Goal: Communication & Community: Participate in discussion

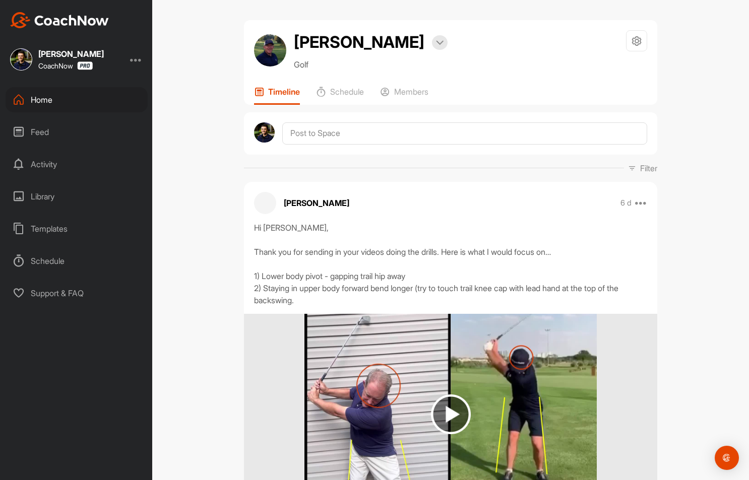
scroll to position [706, 0]
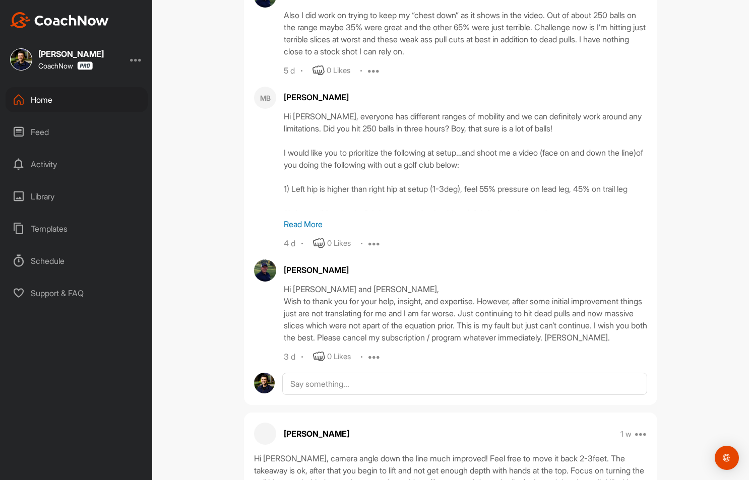
scroll to position [600, 0]
click at [295, 221] on p "Read More" at bounding box center [465, 224] width 363 height 12
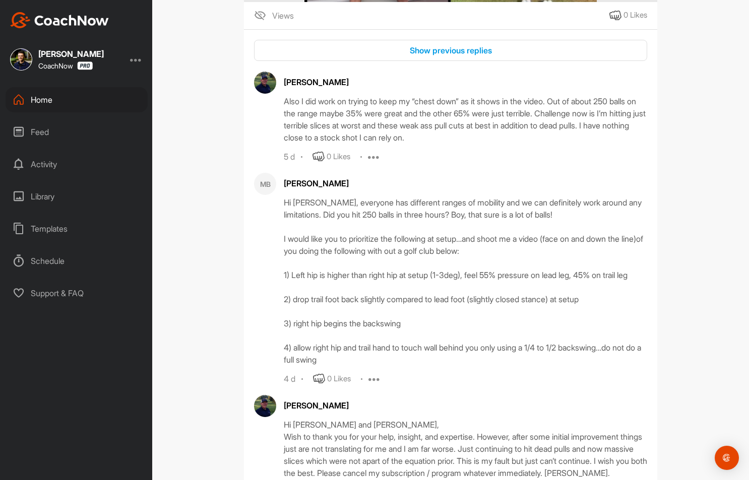
scroll to position [513, 0]
click at [471, 42] on button "Show previous replies" at bounding box center [450, 51] width 393 height 22
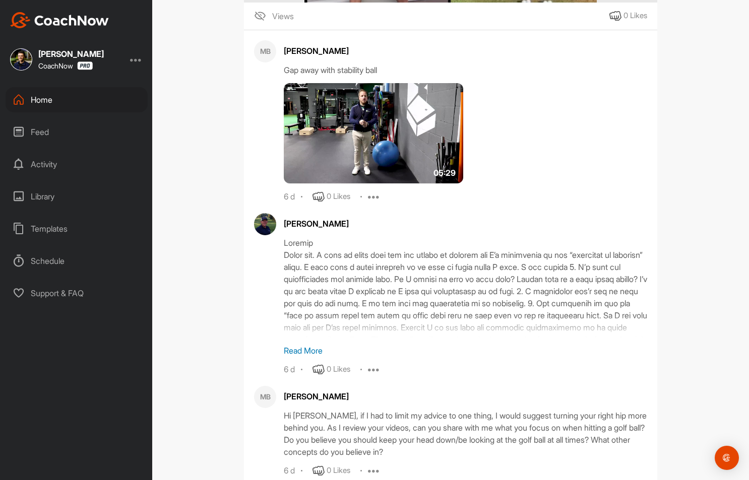
click at [297, 348] on p "Read More" at bounding box center [465, 351] width 363 height 12
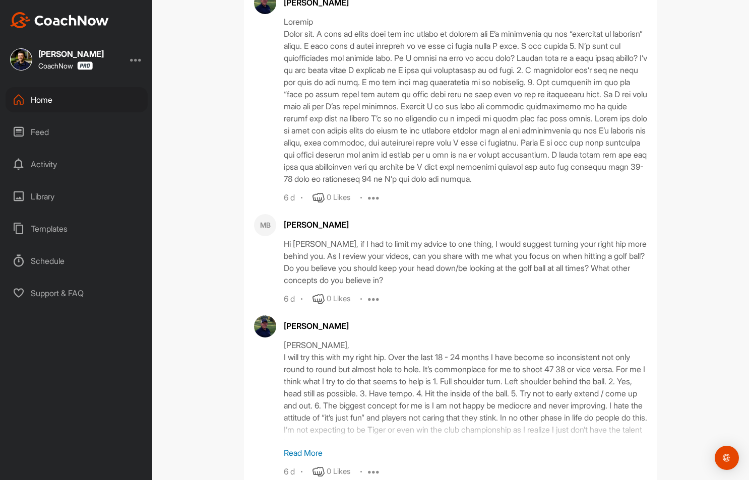
scroll to position [766, 0]
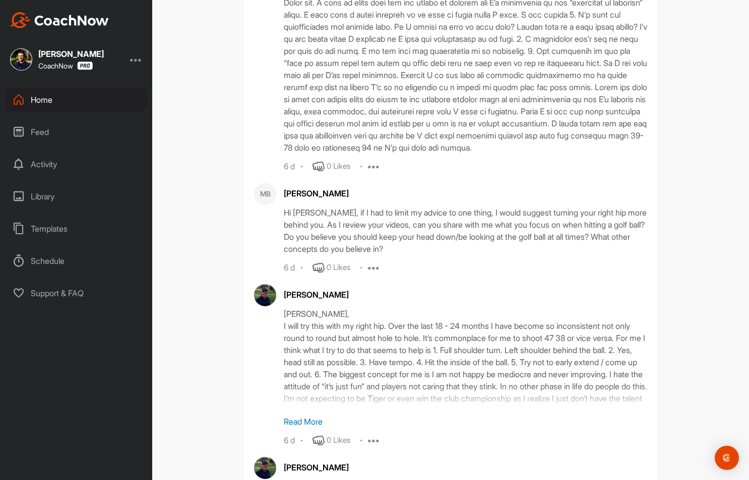
click at [299, 428] on p "Read More" at bounding box center [465, 422] width 363 height 12
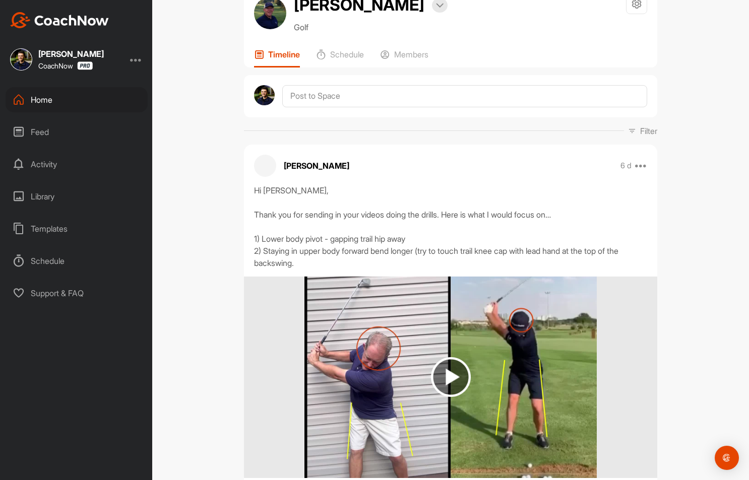
scroll to position [0, 0]
